Goal: Information Seeking & Learning: Learn about a topic

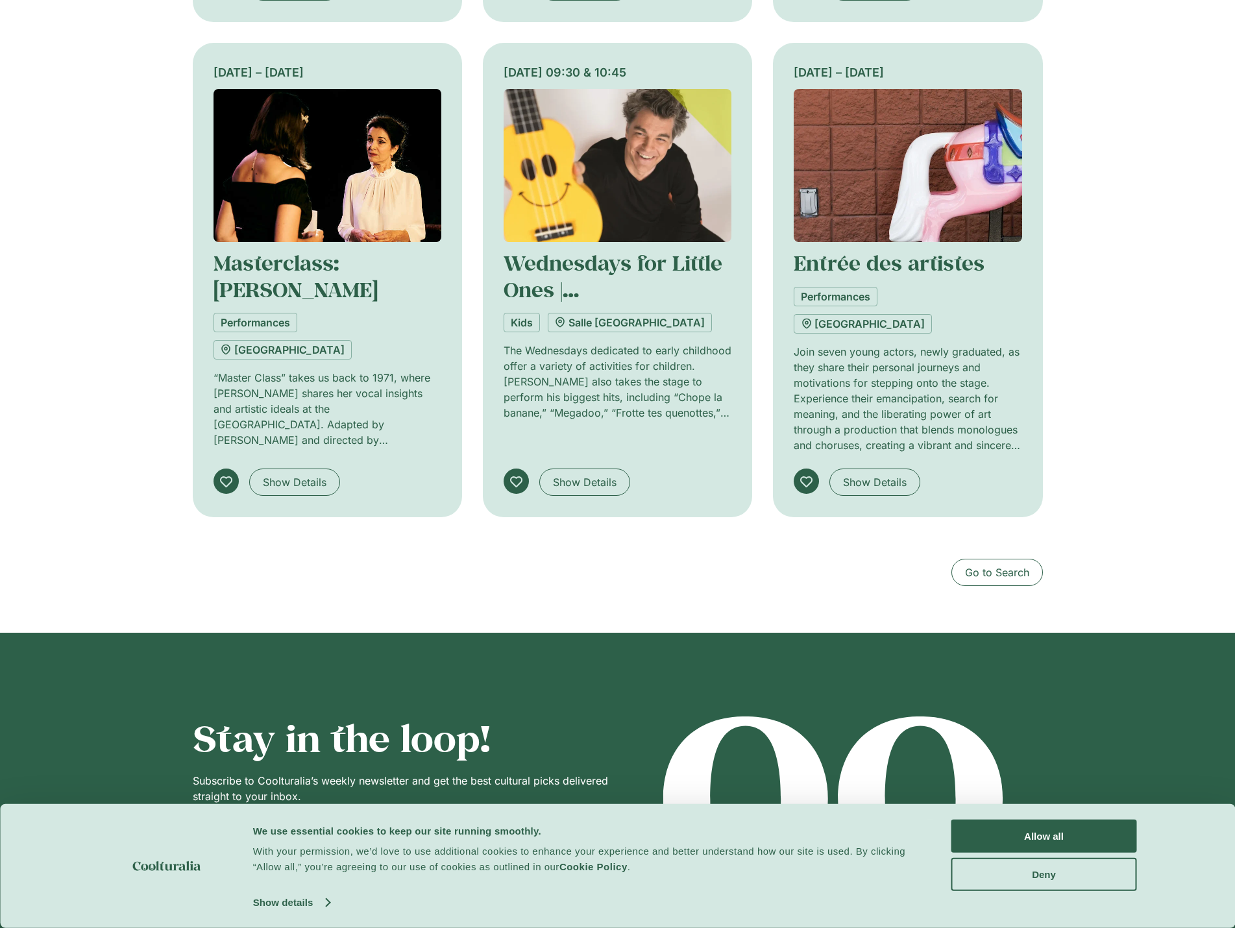
scroll to position [1233, 0]
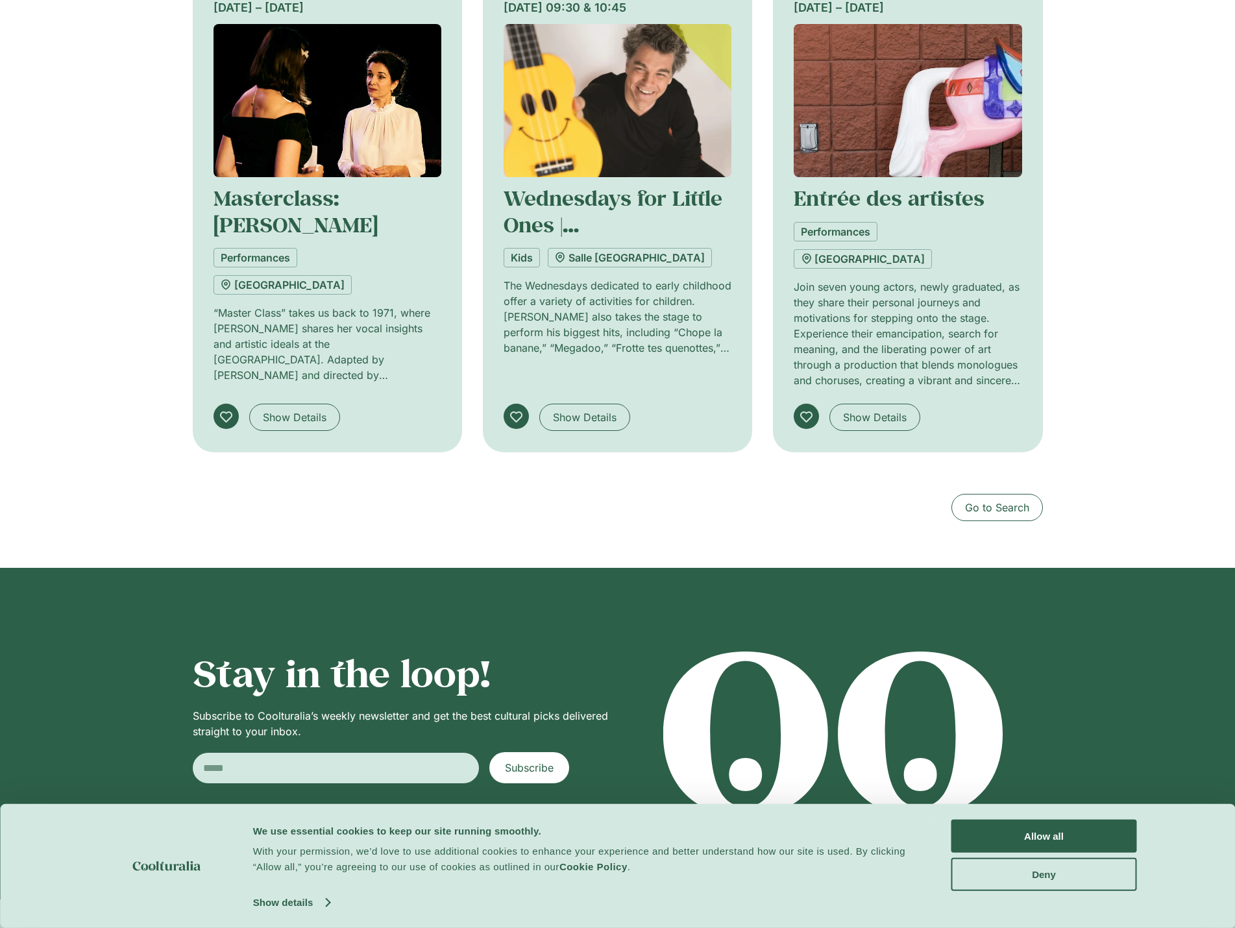
click at [374, 130] on img "Tabs. Open items with Enter or Space, close with Escape and navigate using the …" at bounding box center [327, 100] width 228 height 153
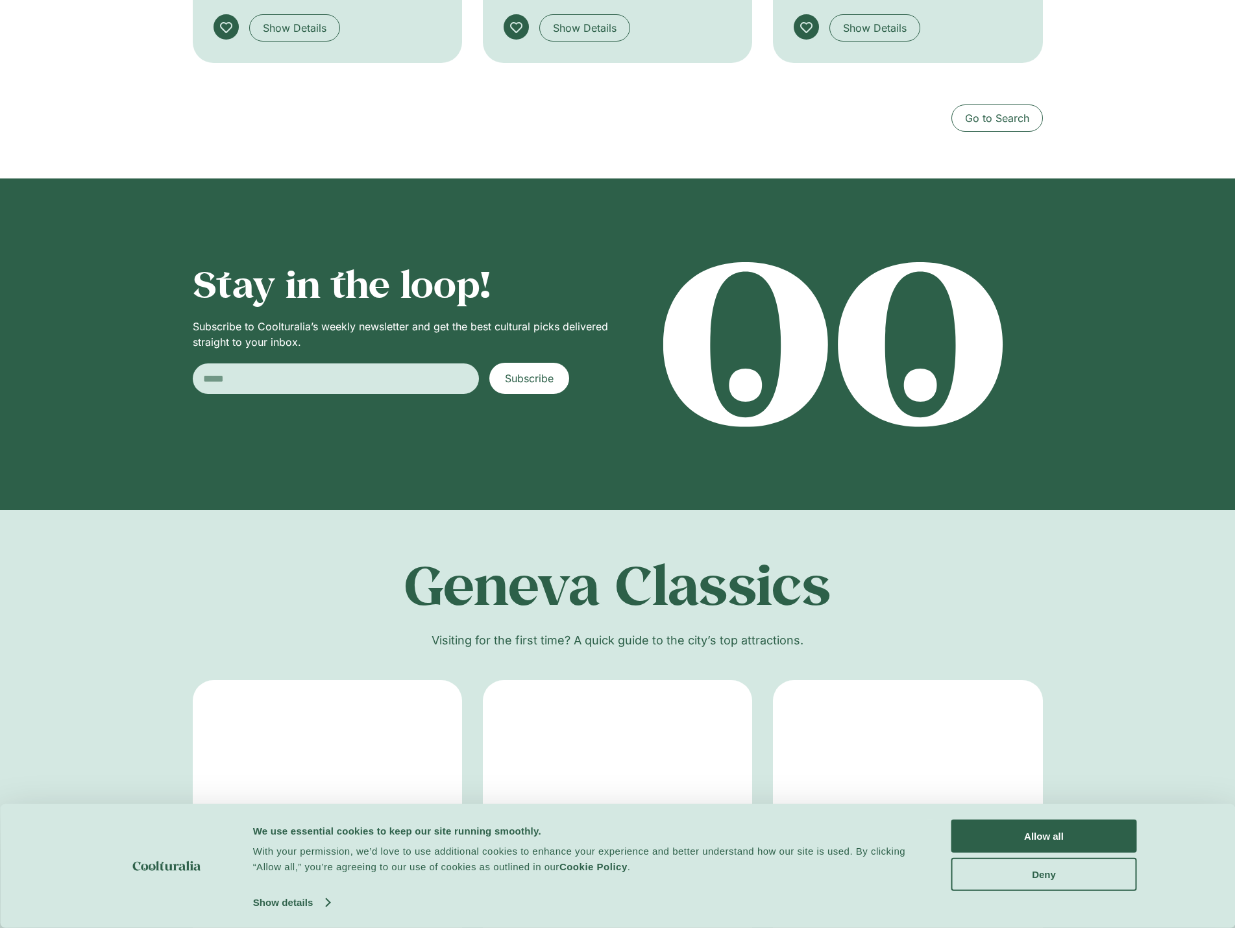
scroll to position [2011, 0]
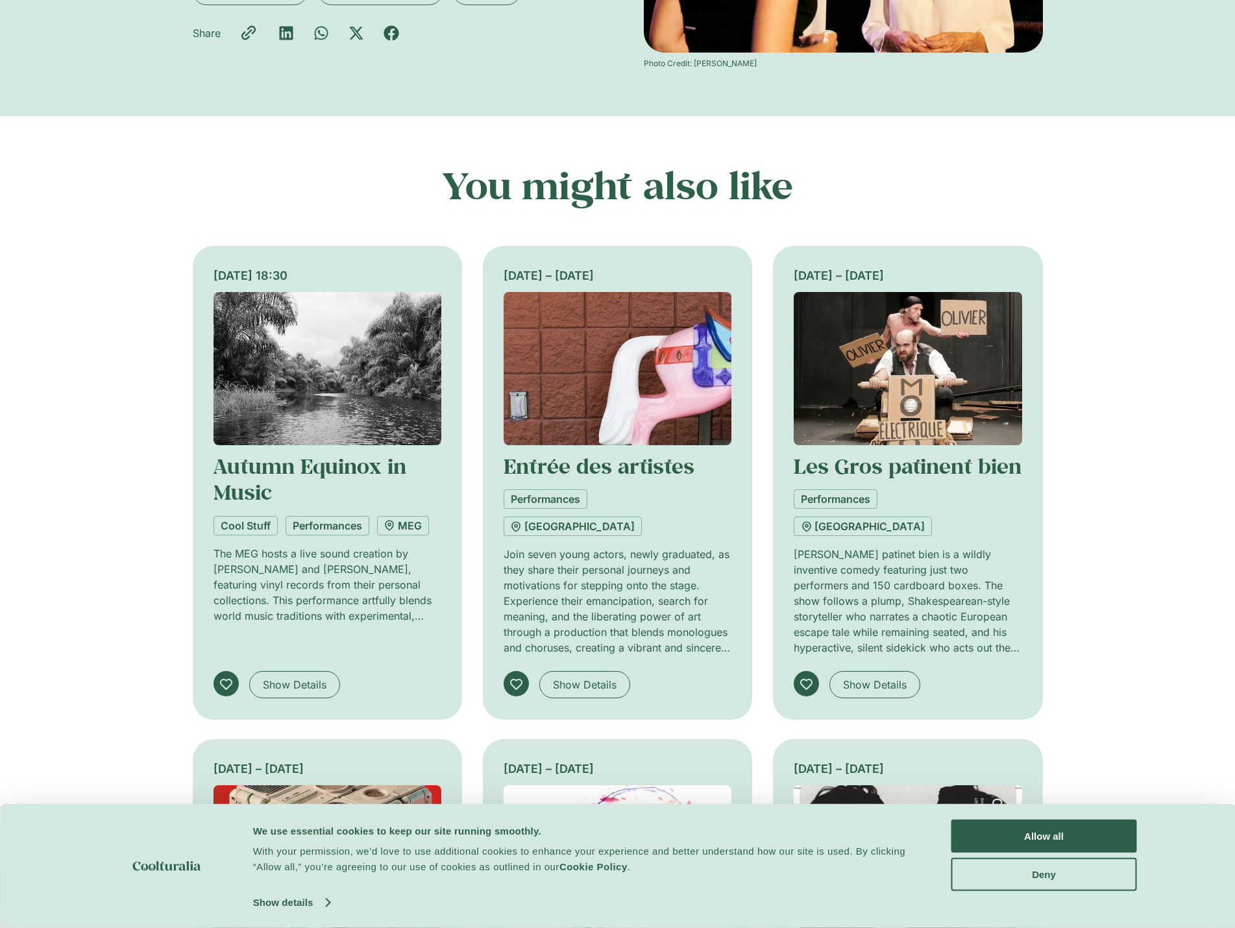
scroll to position [65, 0]
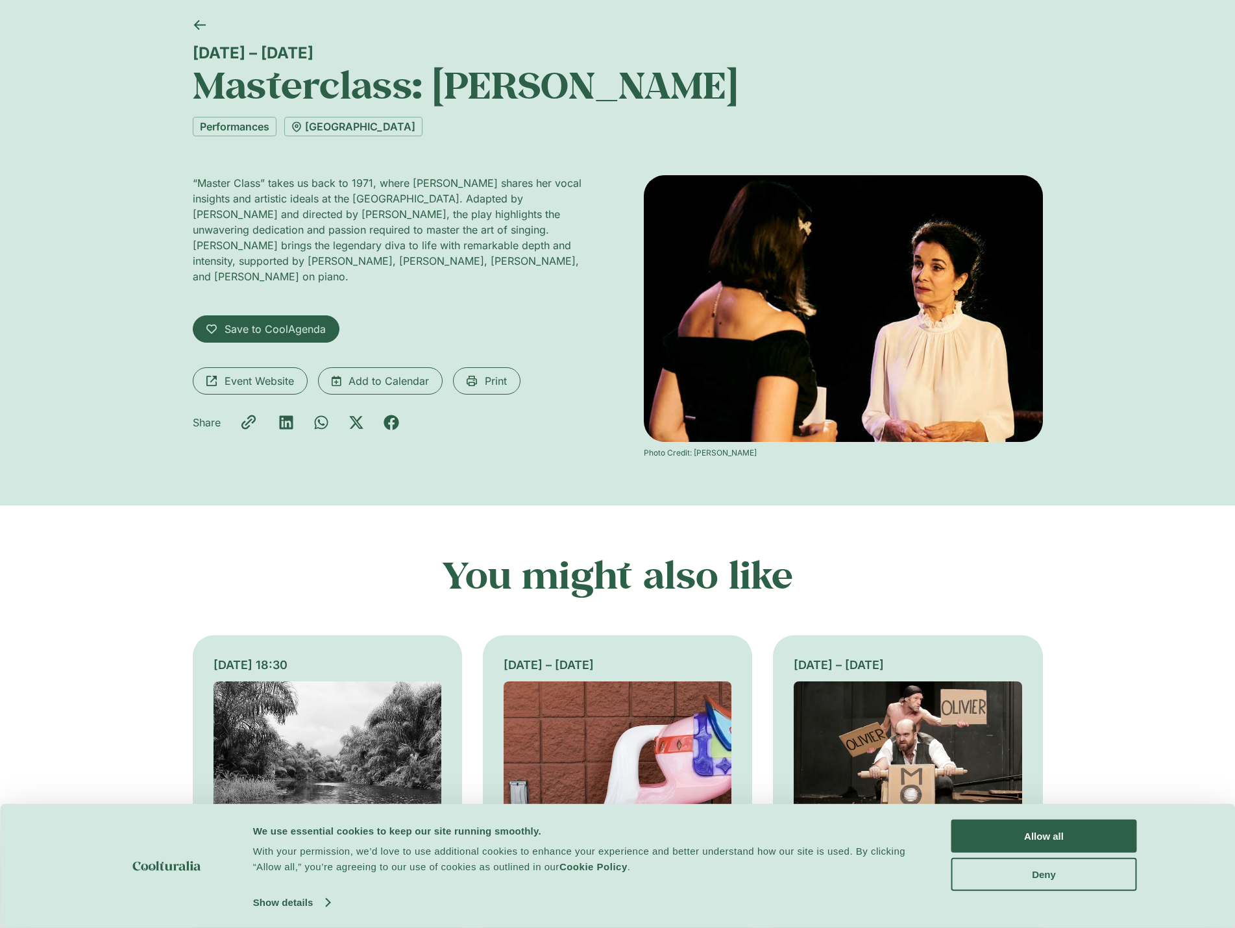
drag, startPoint x: 411, startPoint y: 195, endPoint x: 534, endPoint y: 319, distance: 174.8
click at [528, 273] on div "“Master Class” takes us back to 1971, where [PERSON_NAME] shares her vocal insi…" at bounding box center [392, 234] width 399 height 119
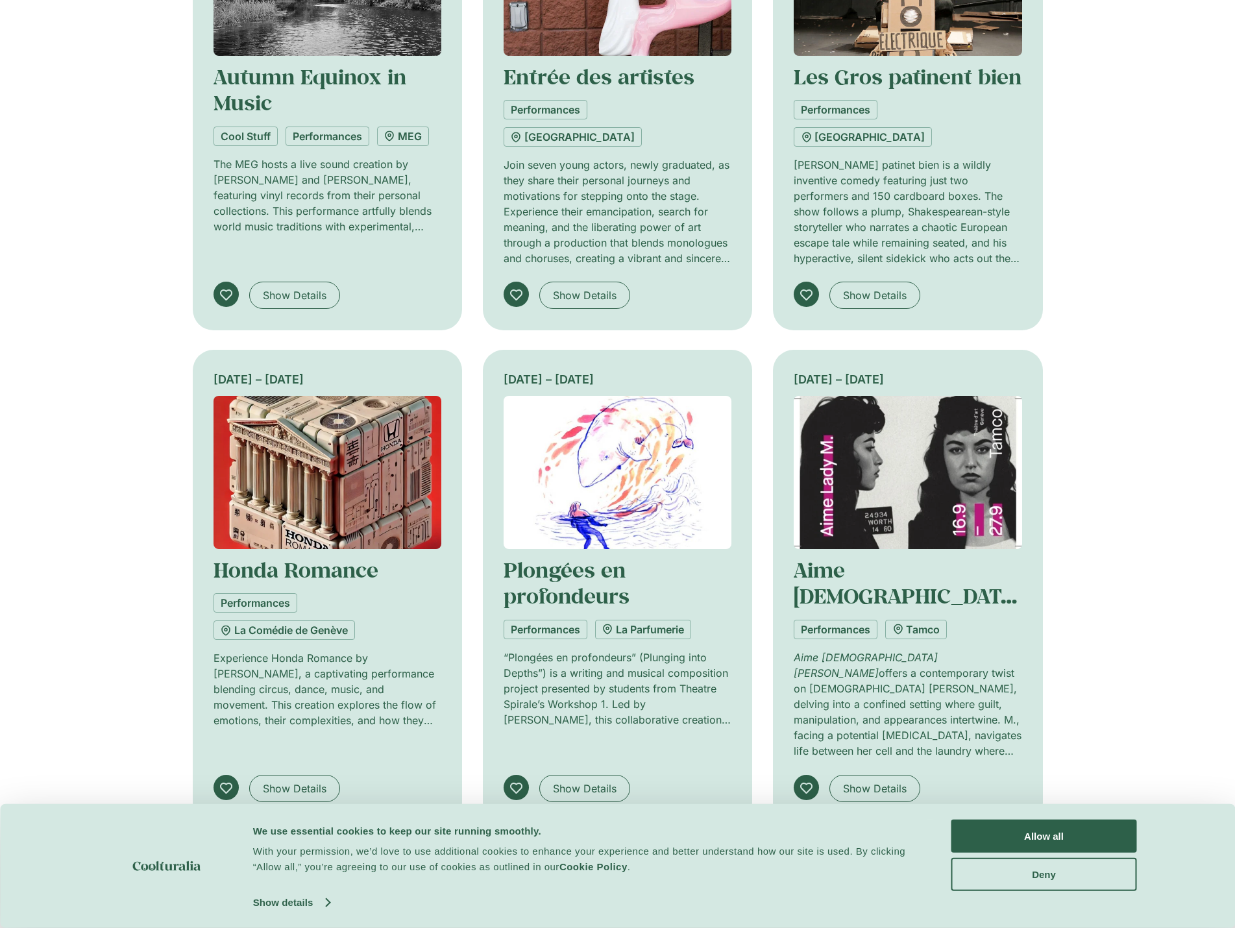
scroll to position [714, 0]
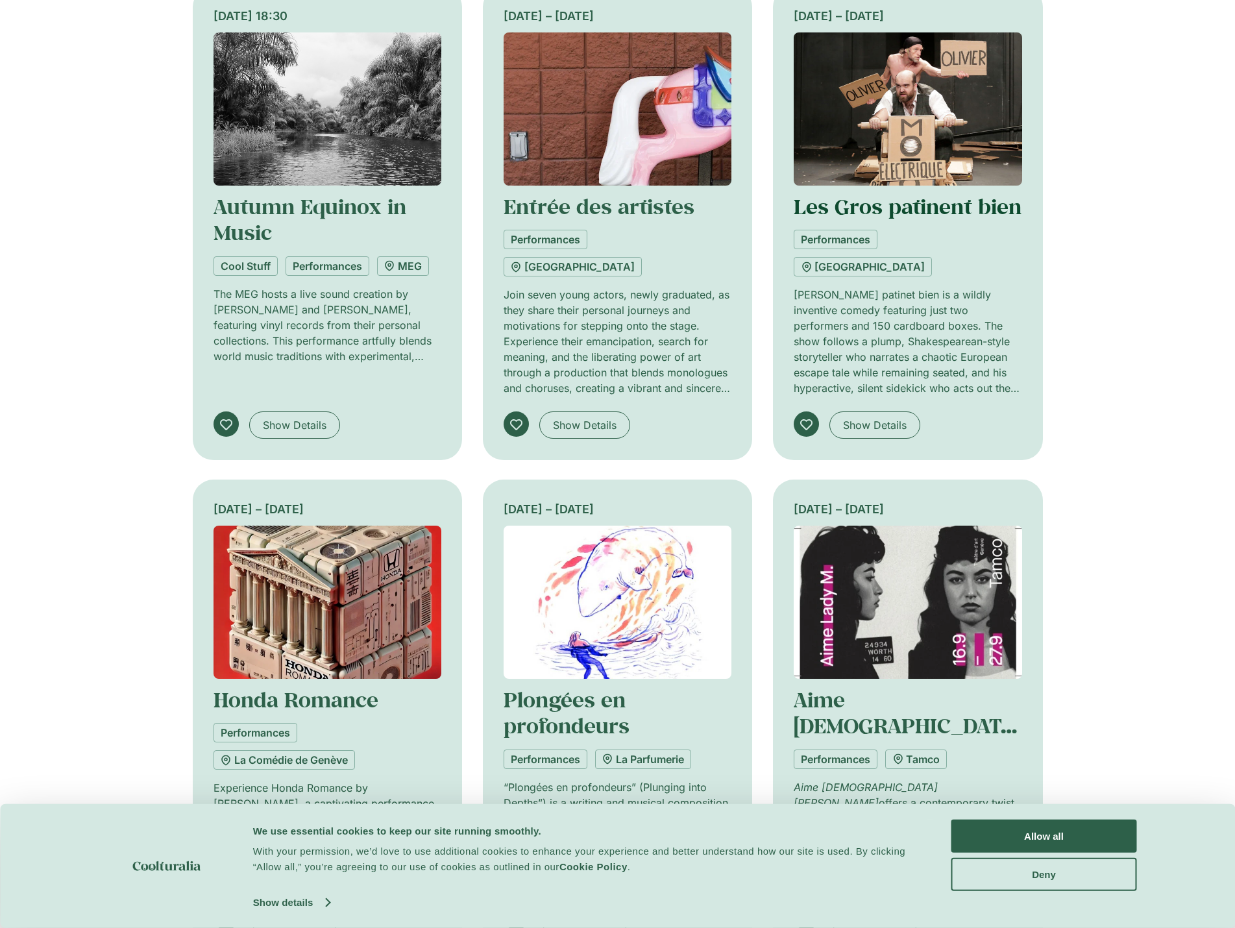
click at [892, 198] on link "Les Gros patinent bien" at bounding box center [908, 206] width 228 height 27
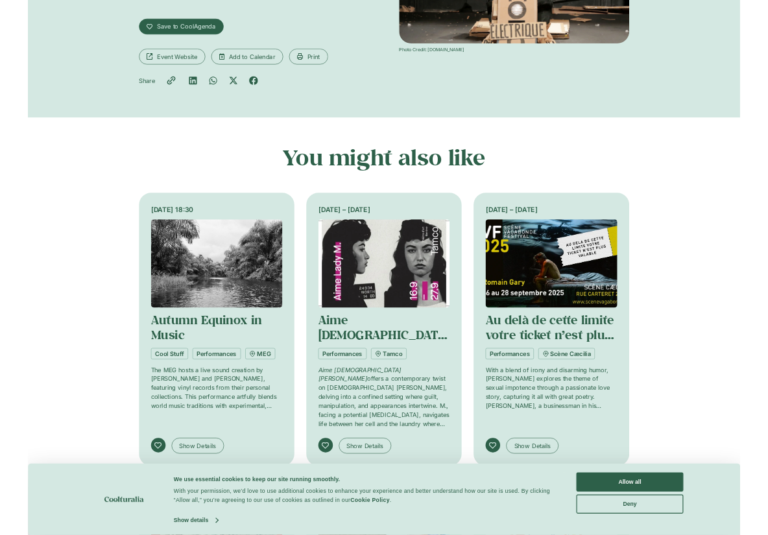
scroll to position [65, 0]
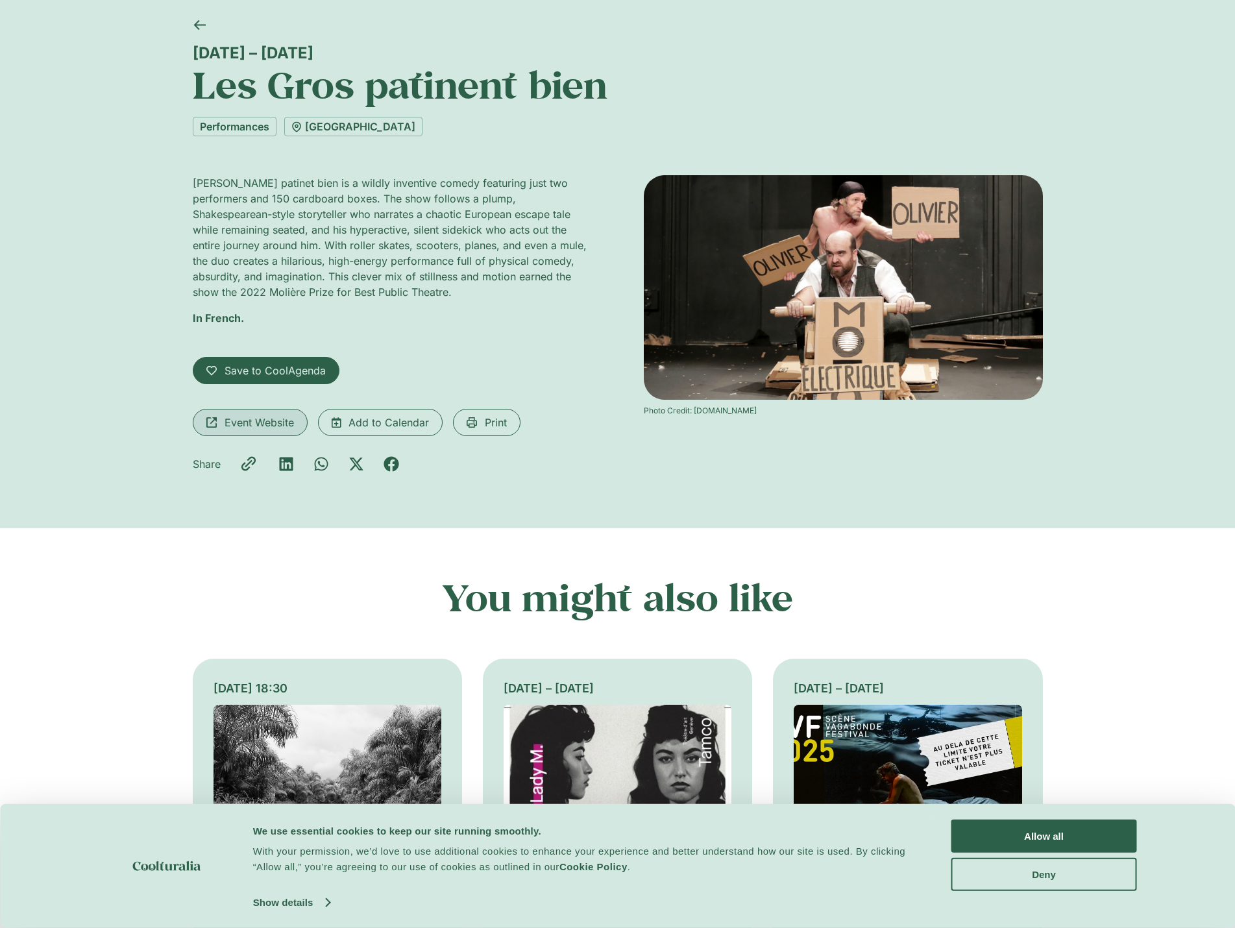
click at [264, 422] on span "Event Website" at bounding box center [259, 423] width 69 height 16
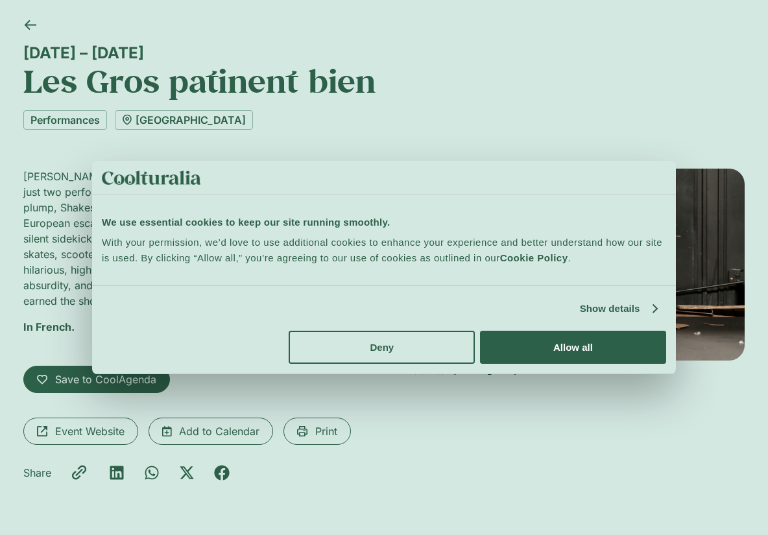
drag, startPoint x: 346, startPoint y: 82, endPoint x: 313, endPoint y: 70, distance: 35.7
click at [346, 82] on h1 "Les Gros patinent bien" at bounding box center [384, 81] width 722 height 38
